Goal: Transaction & Acquisition: Purchase product/service

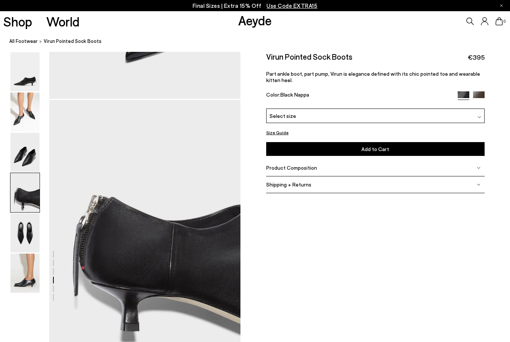
scroll to position [720, 0]
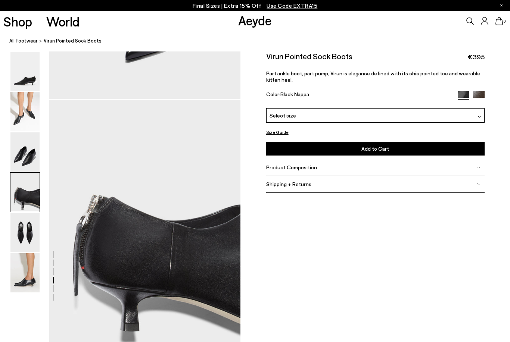
click at [477, 96] on img at bounding box center [479, 97] width 12 height 12
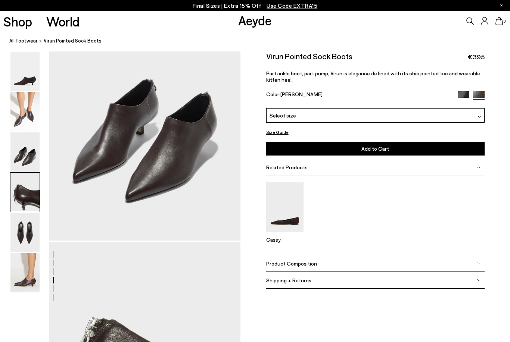
scroll to position [1025, 0]
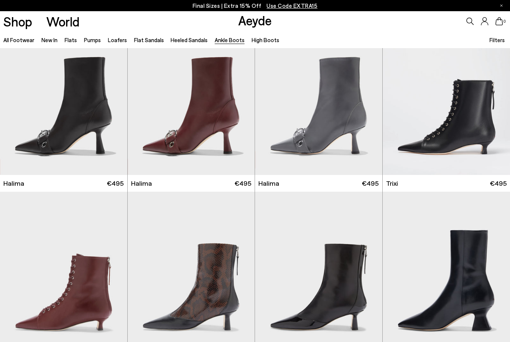
scroll to position [31, 0]
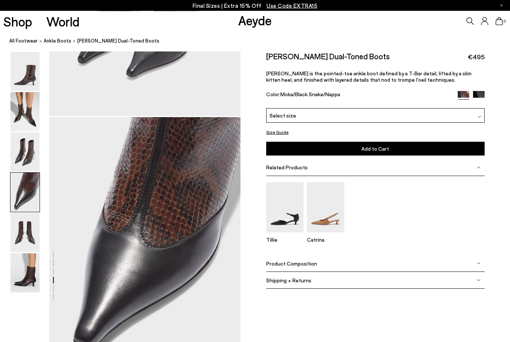
scroll to position [768, 0]
